Goal: Navigation & Orientation: Find specific page/section

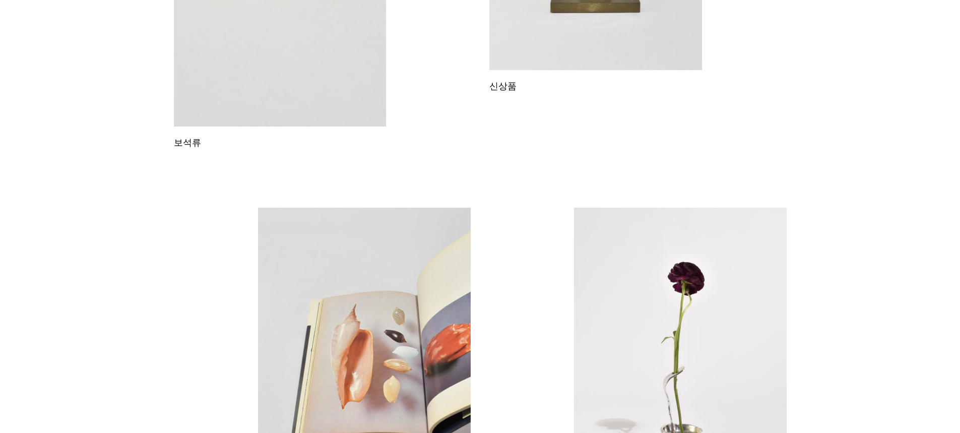
scroll to position [547, 0]
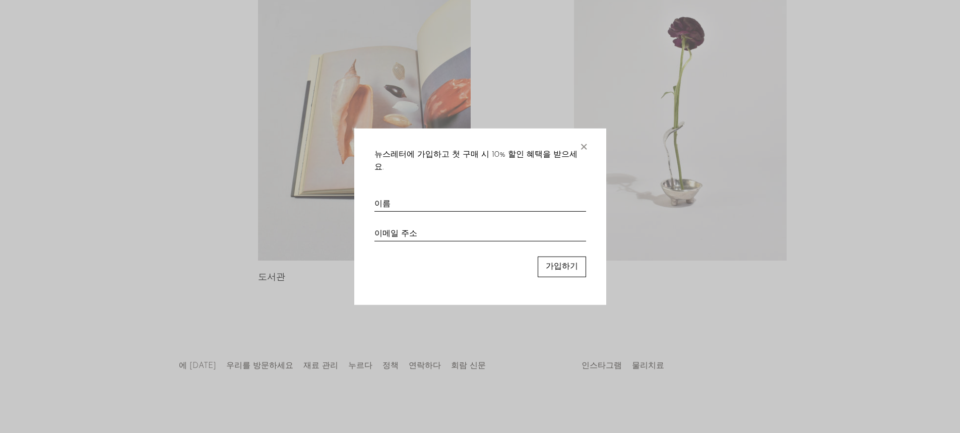
drag, startPoint x: 581, startPoint y: 147, endPoint x: 515, endPoint y: 147, distance: 66.0
click at [581, 147] on font "×" at bounding box center [584, 144] width 10 height 20
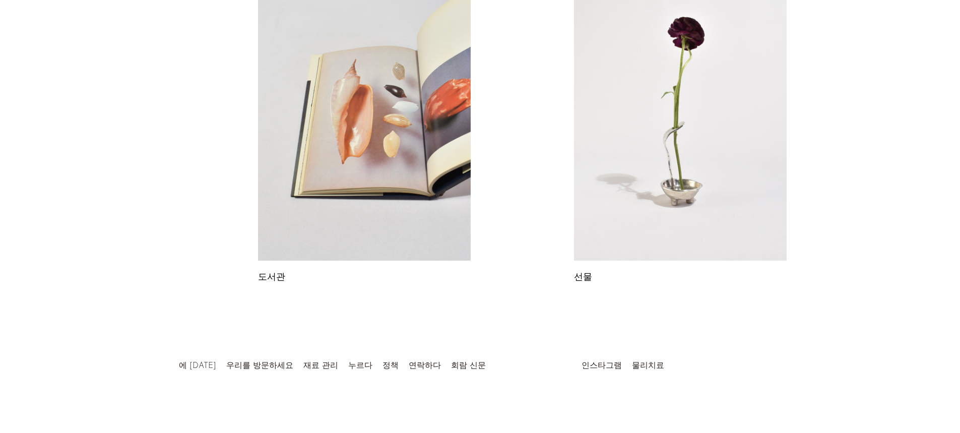
click at [402, 362] on div at bounding box center [480, 355] width 194 height 35
click at [402, 365] on div at bounding box center [480, 355] width 194 height 35
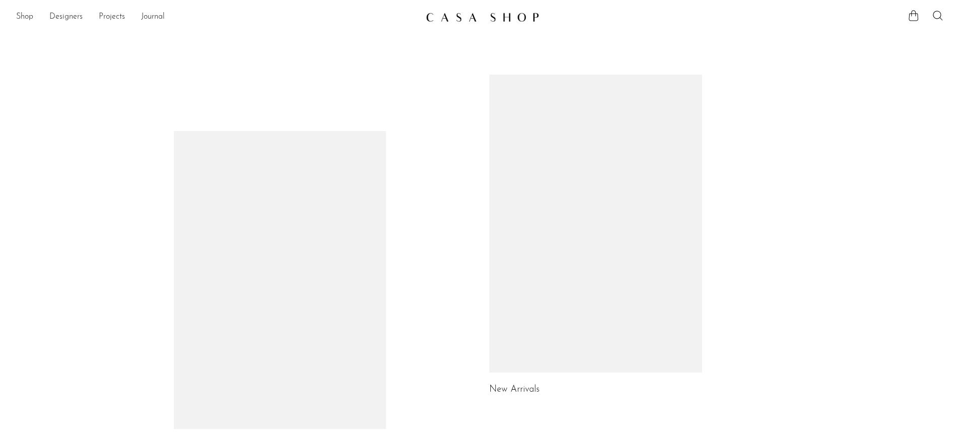
scroll to position [547, 0]
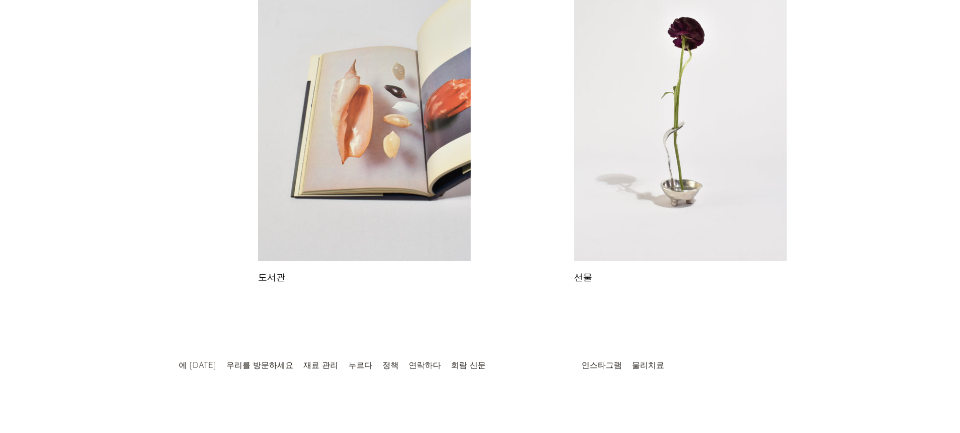
click at [401, 363] on div at bounding box center [480, 355] width 194 height 35
click at [185, 369] on font "에 [DATE]" at bounding box center [197, 366] width 37 height 8
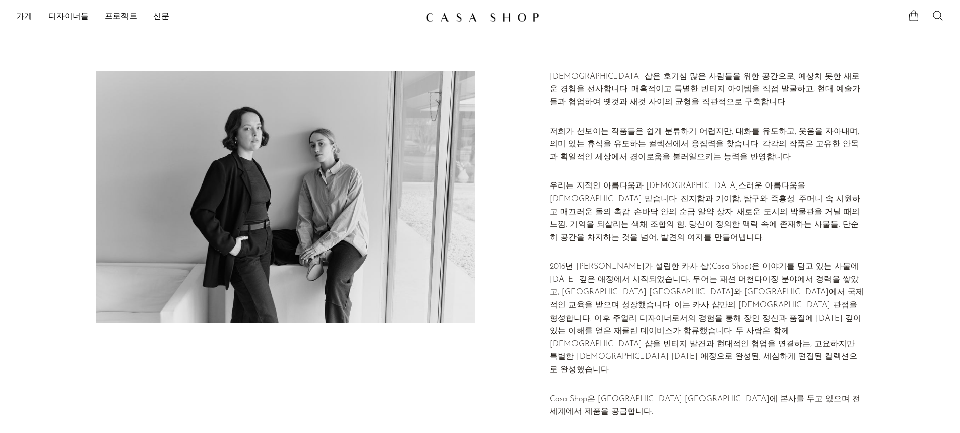
click at [27, 13] on font "가게" at bounding box center [24, 17] width 16 height 8
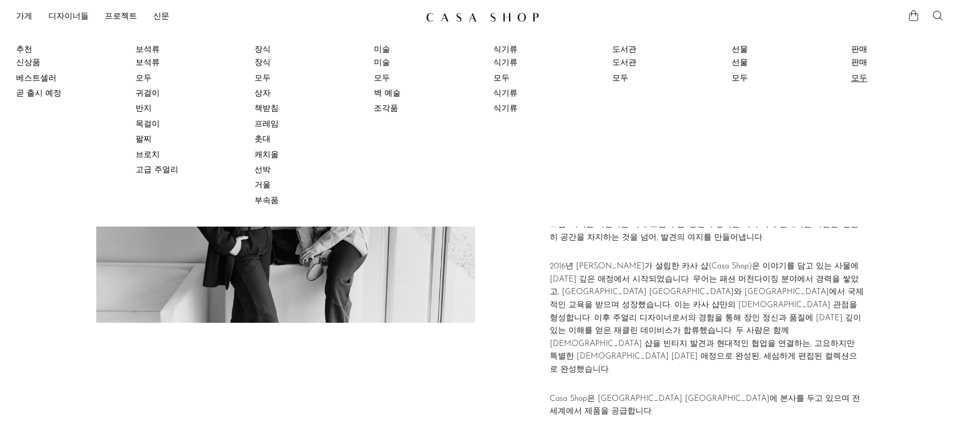
click at [868, 81] on font "모두" at bounding box center [859, 79] width 16 height 8
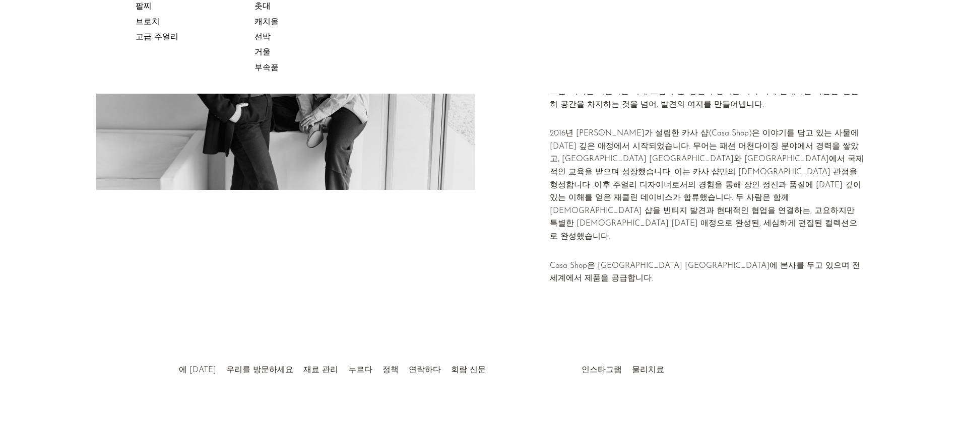
click at [393, 355] on div at bounding box center [480, 359] width 194 height 35
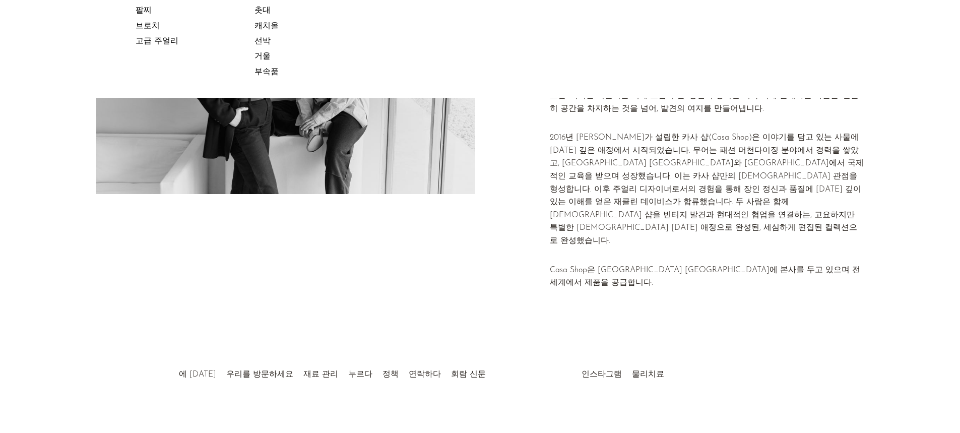
scroll to position [126, 0]
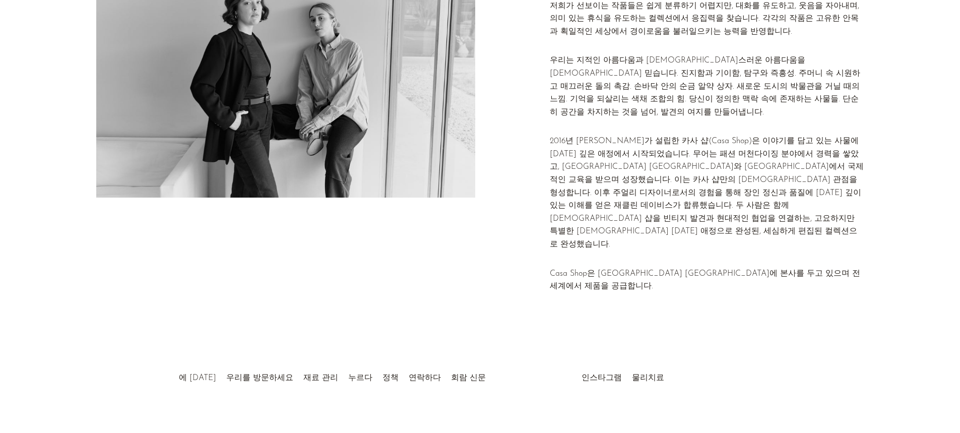
click at [402, 369] on div at bounding box center [480, 367] width 194 height 35
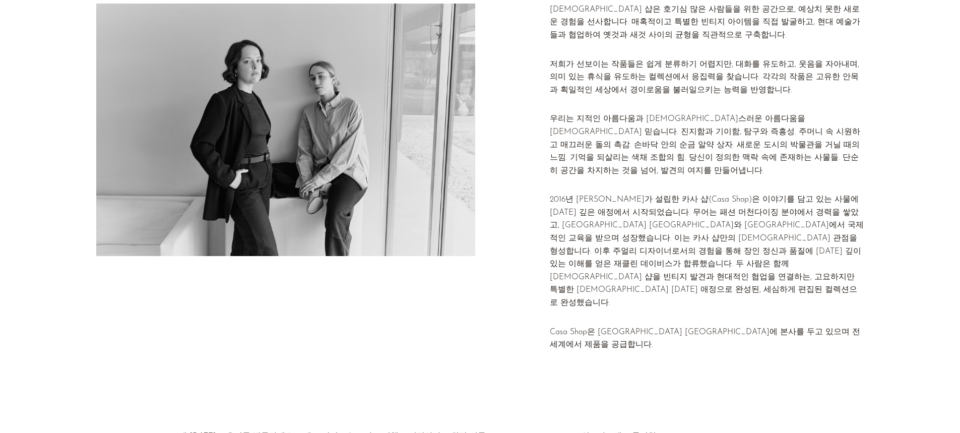
scroll to position [0, 0]
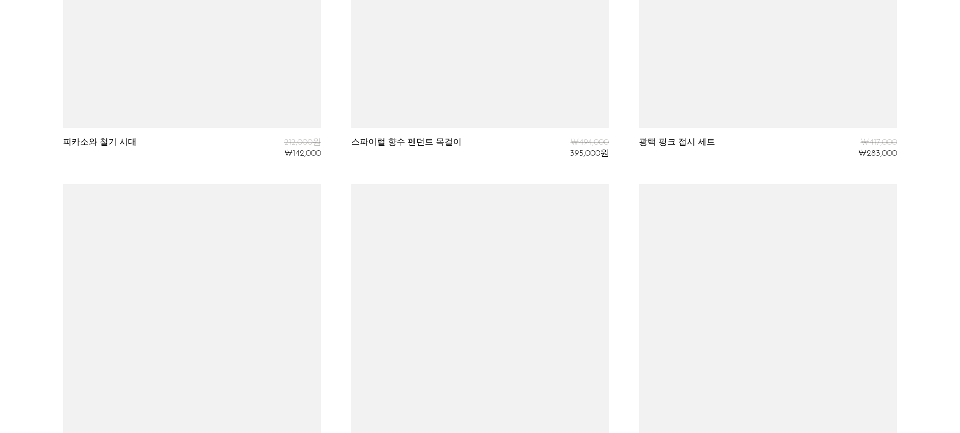
scroll to position [1563, 0]
